Goal: Information Seeking & Learning: Understand process/instructions

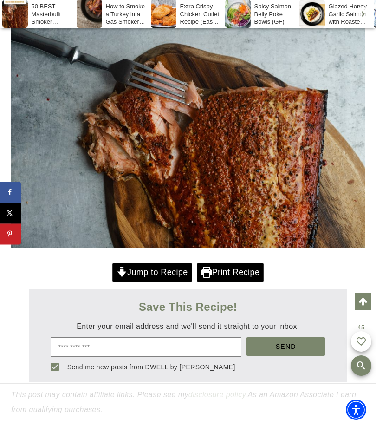
click at [132, 269] on link "Jump to Recipe" at bounding box center [152, 272] width 80 height 19
